Goal: Go to known website: Go to known website

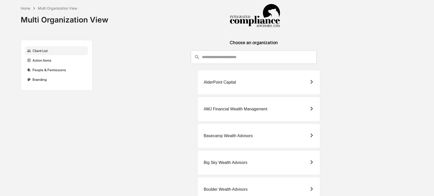
click at [222, 58] on input "consultant-dashboard__filter-organizations-search-bar" at bounding box center [259, 57] width 115 height 14
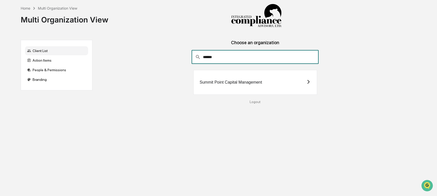
type input "******"
click at [225, 87] on div "Summit Point Capital Management" at bounding box center [255, 82] width 124 height 25
